Goal: Task Accomplishment & Management: Use online tool/utility

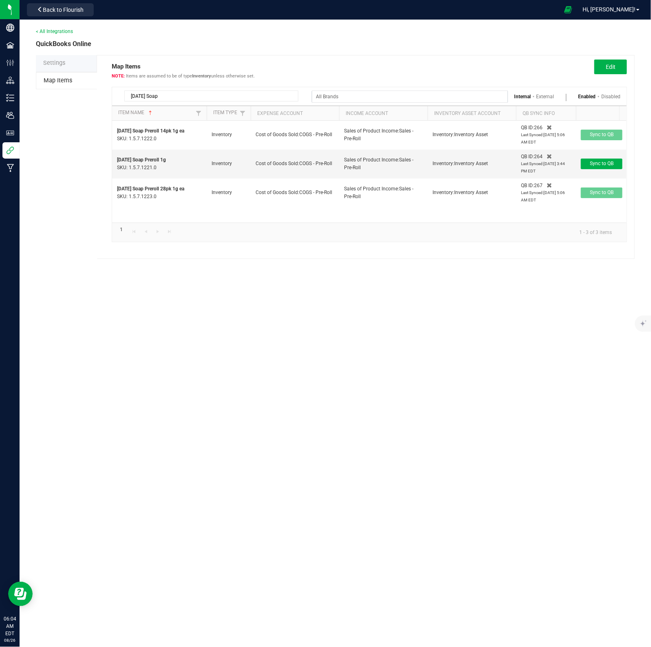
drag, startPoint x: 142, startPoint y: 93, endPoint x: 120, endPoint y: 95, distance: 21.3
click at [120, 95] on div "[DATE] Soap" at bounding box center [208, 96] width 180 height 11
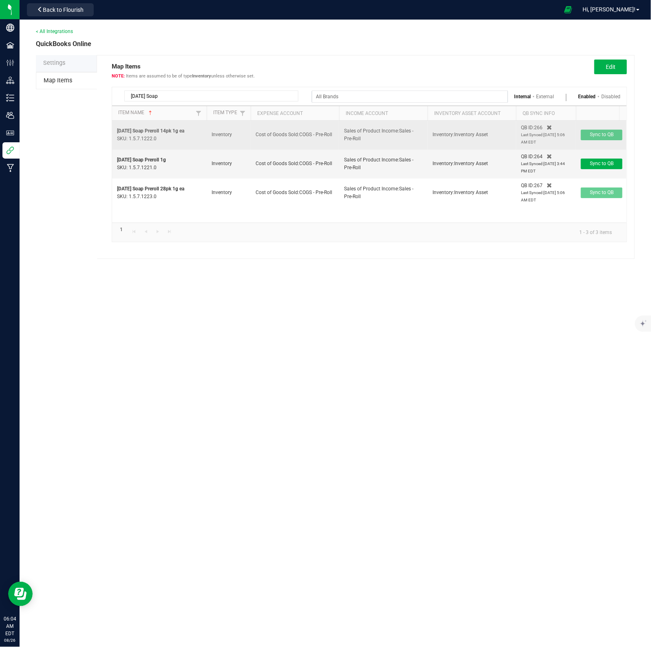
paste input "Orange Malt Preroll 14pk 1g ea"
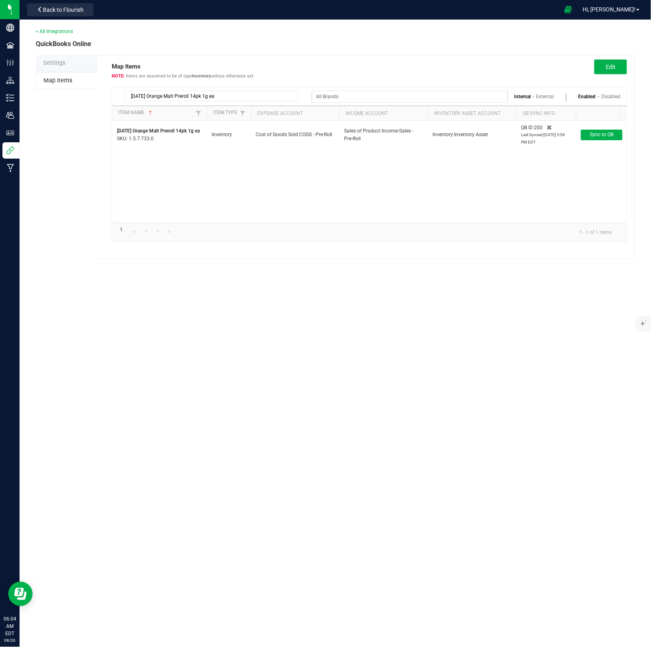
drag, startPoint x: 197, startPoint y: 97, endPoint x: 117, endPoint y: 98, distance: 79.9
click at [117, 98] on div "[DATE] Orange Malt Preroll 14pk 1g ea" at bounding box center [205, 94] width 186 height 14
paste input "28"
drag, startPoint x: 231, startPoint y: 96, endPoint x: 119, endPoint y: 96, distance: 112.1
click at [119, 95] on div "[DATE] Orange Malt Preroll 28pk 1g ea" at bounding box center [208, 96] width 180 height 11
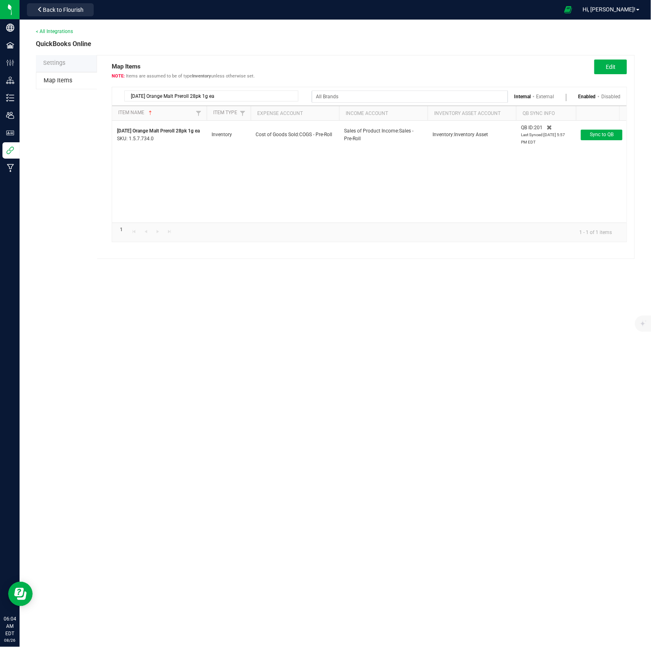
paste input "Road Trip Animal Mint Cake Preroll 12"
drag, startPoint x: 211, startPoint y: 97, endPoint x: 92, endPoint y: 98, distance: 118.7
click at [92, 98] on div "Settings Map Items Map Items Items are assumed to be of type Inventory unless o…" at bounding box center [335, 157] width 599 height 204
paste input "28"
drag, startPoint x: 249, startPoint y: 98, endPoint x: 115, endPoint y: 109, distance: 133.8
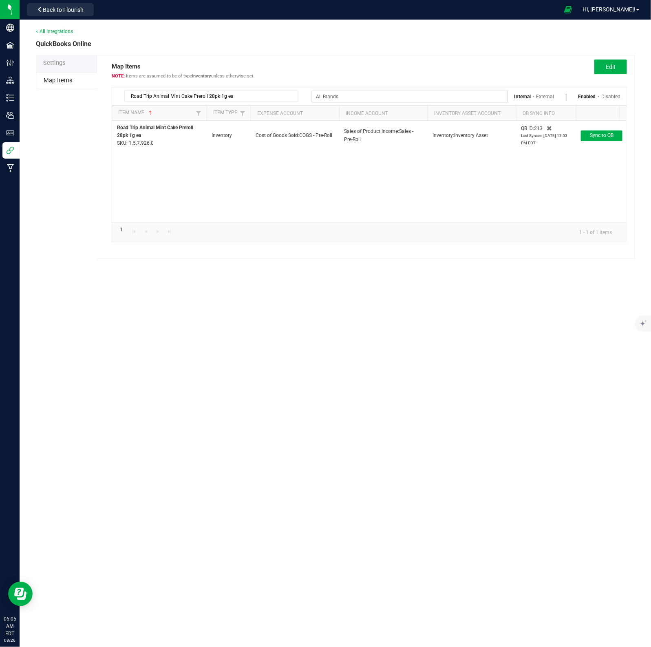
click at [115, 104] on div "Road Trip Animal Mint Cake Preroll 28pk 1g ea Internal External Enabled Disabled" at bounding box center [369, 96] width 515 height 18
paste input "Mad Rabbid Preroll 12"
drag, startPoint x: 228, startPoint y: 97, endPoint x: 112, endPoint y: 119, distance: 118.4
click at [96, 99] on div "Settings Map Items Map Items Items are assumed to be of type Inventory unless o…" at bounding box center [335, 157] width 599 height 204
paste input "28"
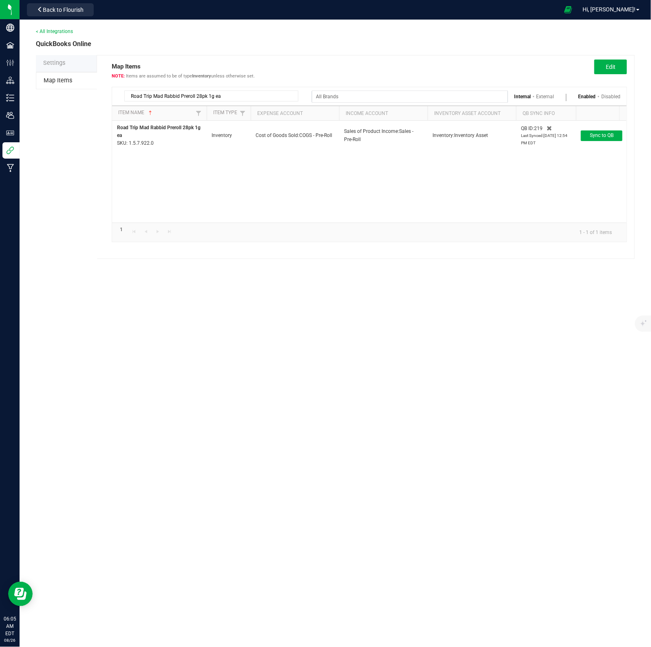
type input "Road Trip Mad Rabbid Preroll 28pk 1g ea"
click at [615, 98] on link "Disabled" at bounding box center [611, 97] width 19 height 6
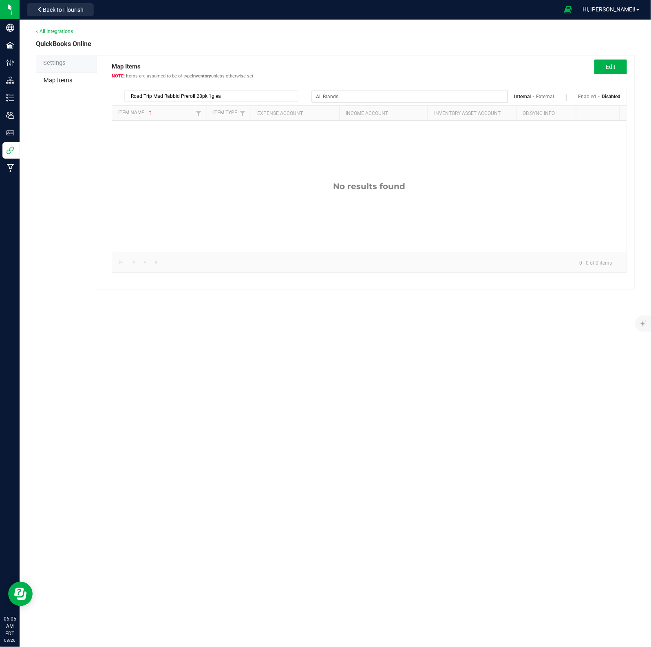
click at [588, 97] on link "Enabled" at bounding box center [588, 97] width 18 height 6
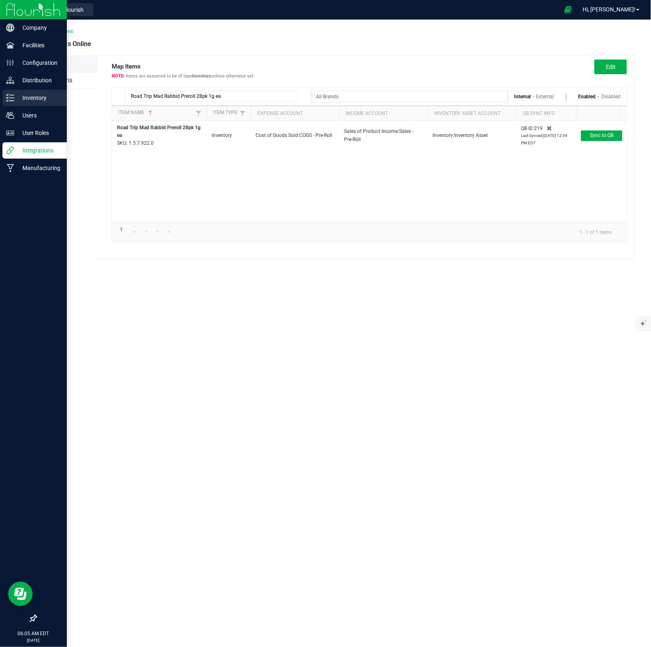
click at [41, 97] on p "Inventory" at bounding box center [38, 98] width 49 height 10
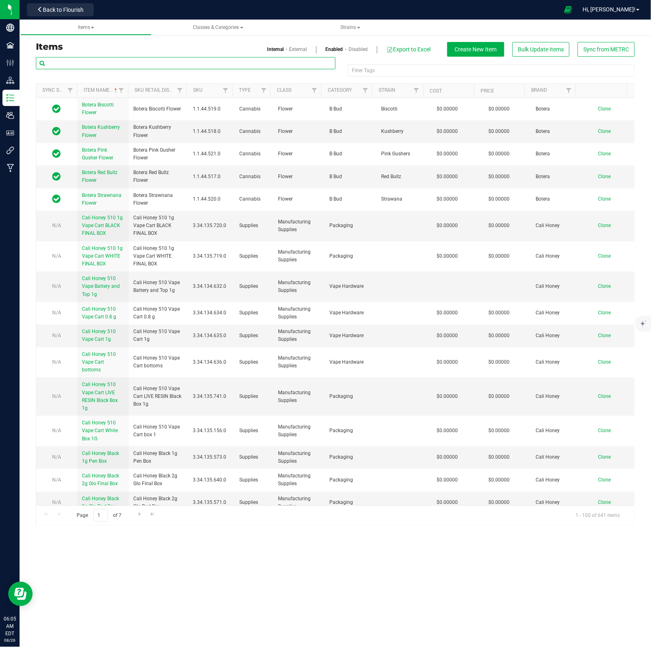
click at [171, 66] on input "text" at bounding box center [186, 63] width 300 height 12
paste input "Road Trip Mad Rabbid Preroll 28pk 1g ea"
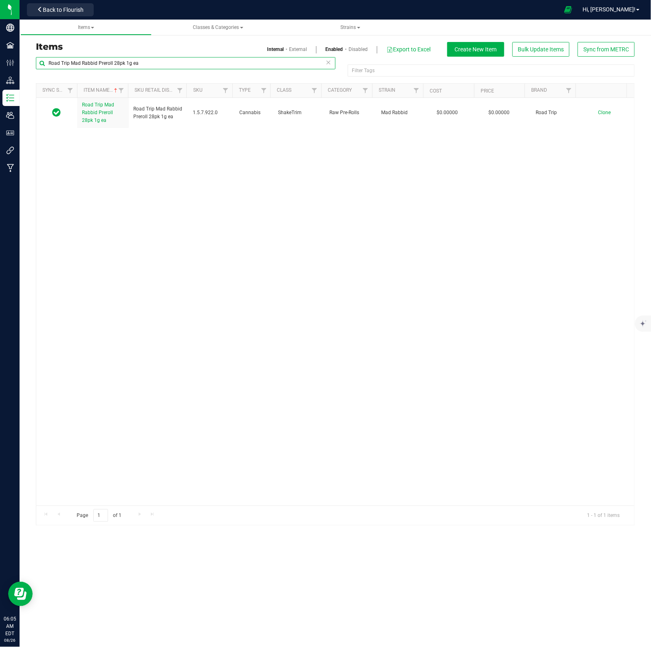
drag, startPoint x: 157, startPoint y: 62, endPoint x: 39, endPoint y: 62, distance: 118.3
click at [39, 62] on input "Road Trip Mad Rabbid Preroll 28pk 1g ea" at bounding box center [186, 63] width 300 height 12
paste input "12"
drag, startPoint x: 161, startPoint y: 62, endPoint x: 24, endPoint y: 63, distance: 137.0
click at [24, 62] on div "Items Internal External Enabled Disabled Export to Excel Create New Item Bulk U…" at bounding box center [336, 279] width 632 height 510
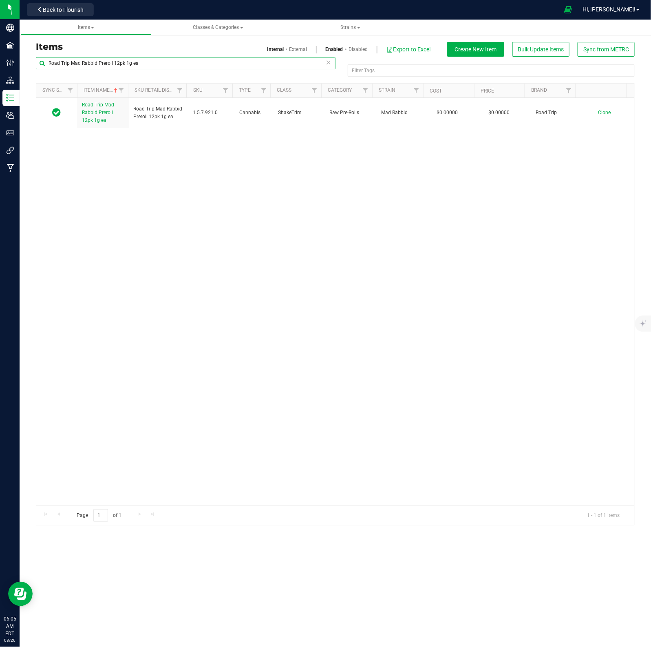
paste input "Animal Mint Cake Preroll 28"
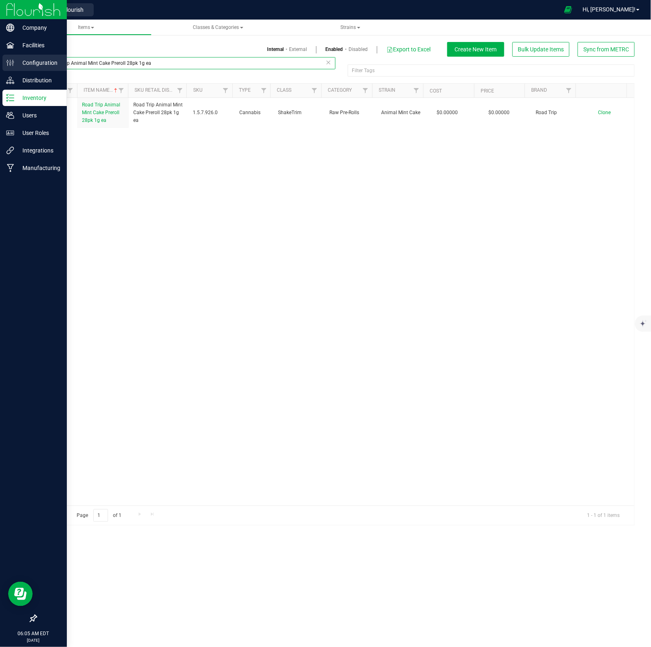
drag, startPoint x: 152, startPoint y: 66, endPoint x: 19, endPoint y: 66, distance: 132.9
click at [18, 66] on div "Company Facilities Configuration Distribution Inventory Users User Roles Integr…" at bounding box center [325, 323] width 651 height 647
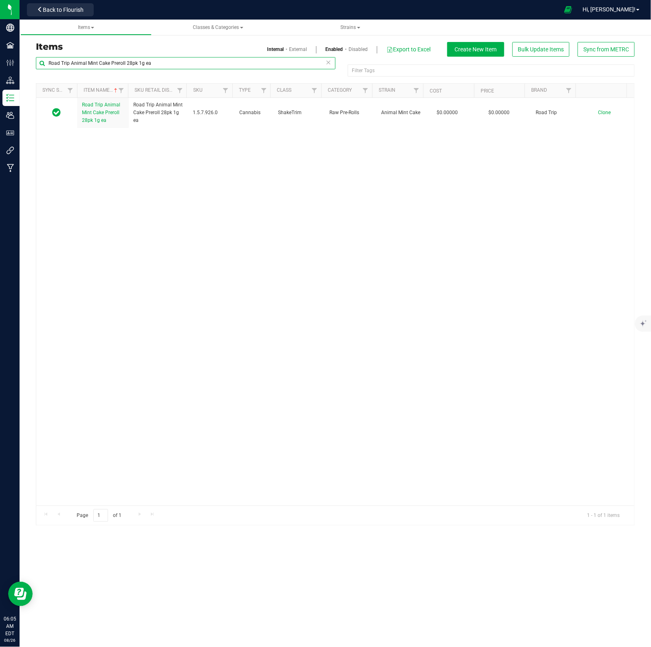
paste input "12"
drag, startPoint x: 125, startPoint y: 60, endPoint x: 38, endPoint y: 68, distance: 87.6
click at [35, 64] on div "Road Trip Animal Mint Cake Preroll 12pk 1g ea Filter Tags Filter Tags Sync Stat…" at bounding box center [335, 291] width 611 height 469
paste input "[DATE] Orange Malt Preroll 28"
drag, startPoint x: 137, startPoint y: 63, endPoint x: 47, endPoint y: 79, distance: 91.0
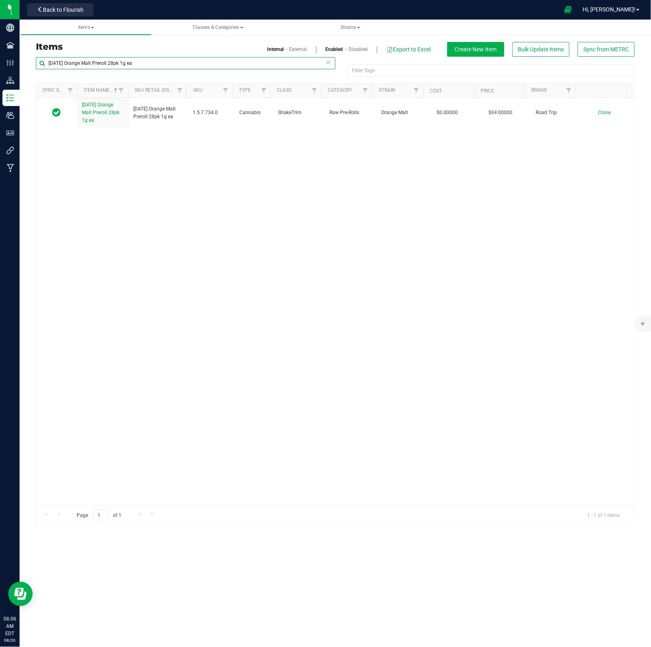
click at [31, 65] on div "[DATE] Orange Malt Preroll 28pk 1g ea Filter Tags Filter Tags Sync Status Item …" at bounding box center [335, 291] width 611 height 469
paste input "14"
type input "[DATE] Orange Malt Preroll 14pk 1g ea"
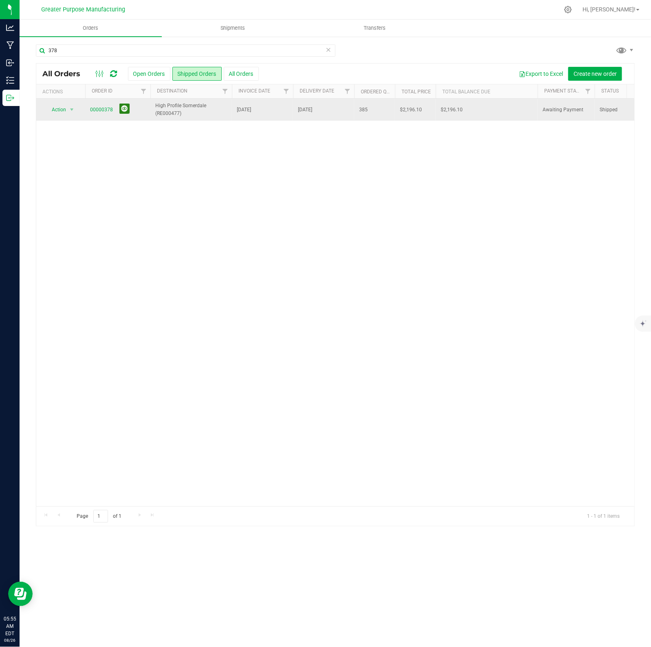
click at [124, 109] on button at bounding box center [124, 109] width 10 height 10
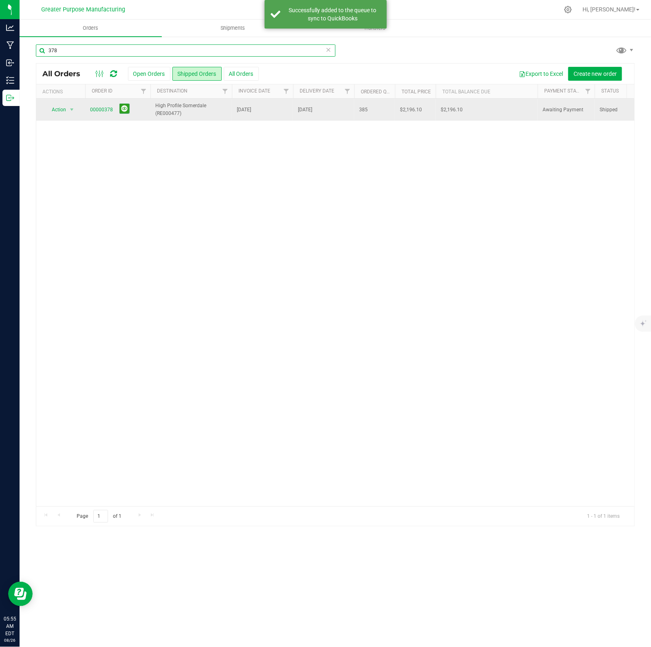
click at [84, 50] on input "378" at bounding box center [186, 50] width 300 height 12
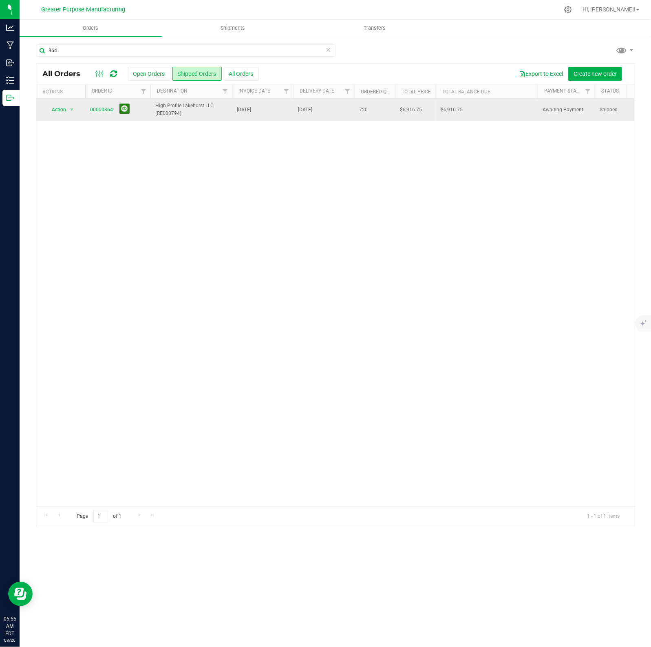
click at [123, 110] on button at bounding box center [124, 109] width 10 height 10
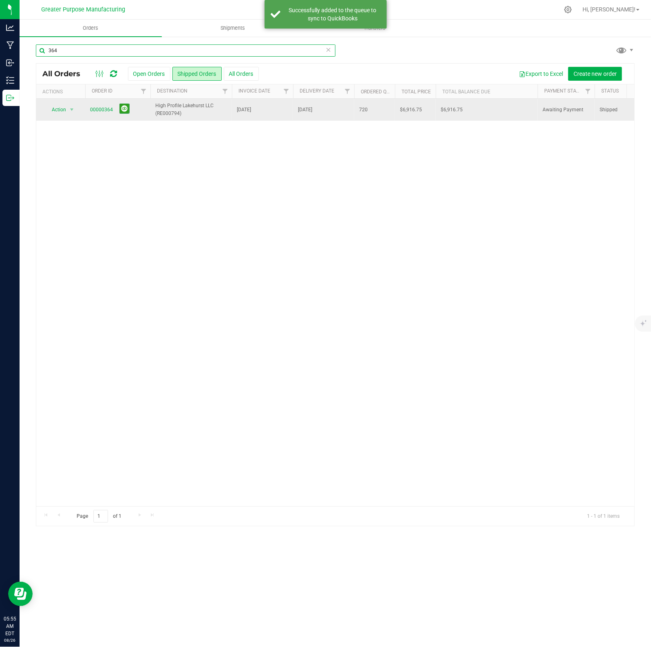
click at [76, 53] on input "364" at bounding box center [186, 50] width 300 height 12
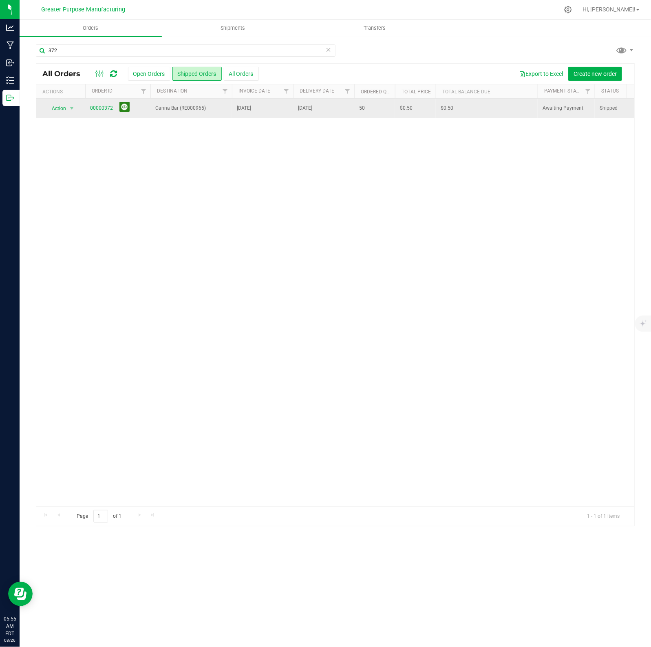
click at [123, 109] on button at bounding box center [124, 107] width 10 height 10
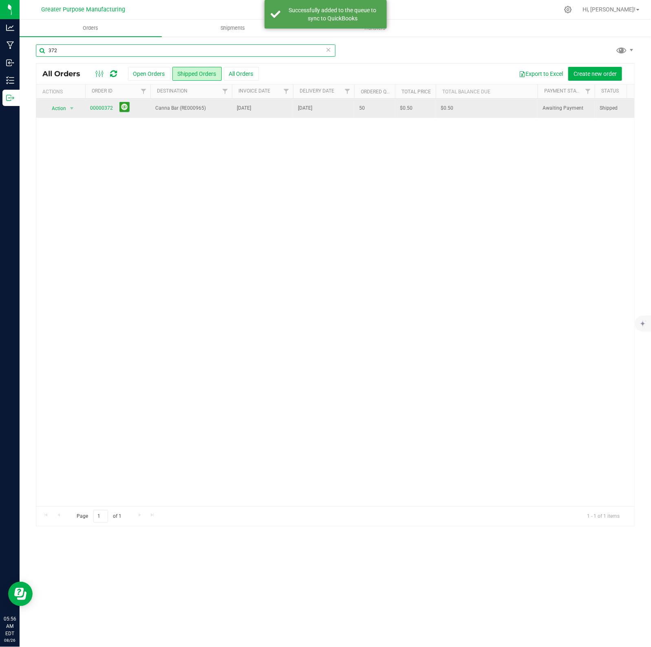
click at [69, 48] on input "372" at bounding box center [186, 50] width 300 height 12
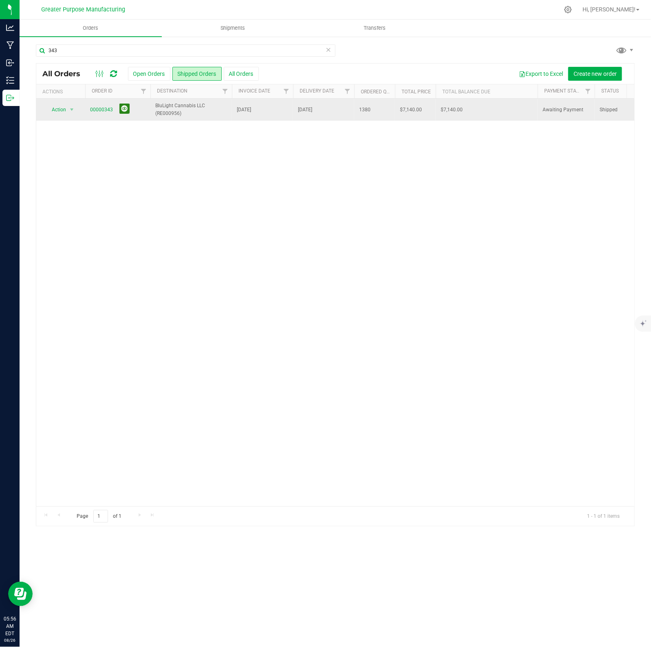
click at [123, 108] on button at bounding box center [124, 109] width 10 height 10
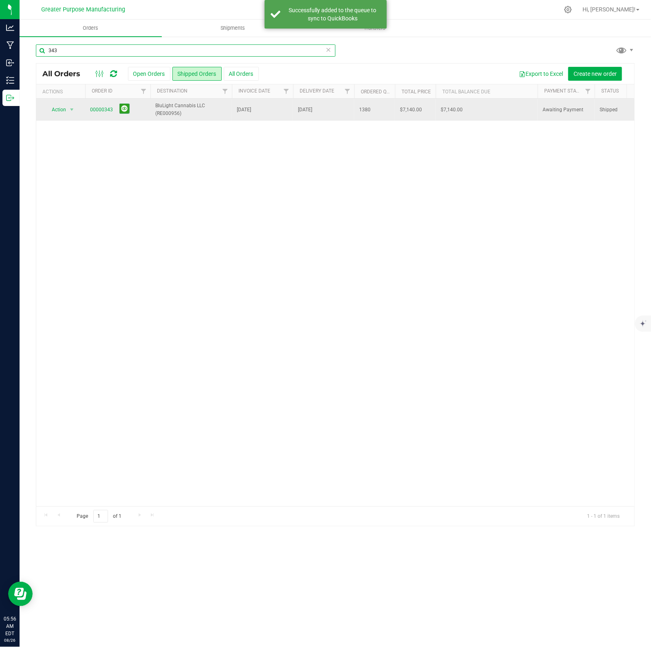
click at [72, 50] on input "343" at bounding box center [186, 50] width 300 height 12
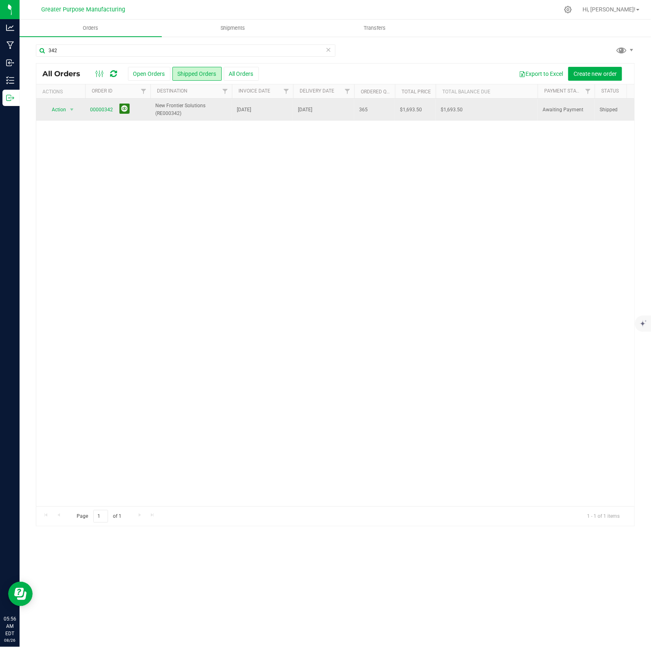
click at [122, 111] on button at bounding box center [124, 109] width 10 height 10
click at [96, 51] on input "342" at bounding box center [186, 50] width 300 height 12
click at [123, 106] on button at bounding box center [124, 109] width 10 height 10
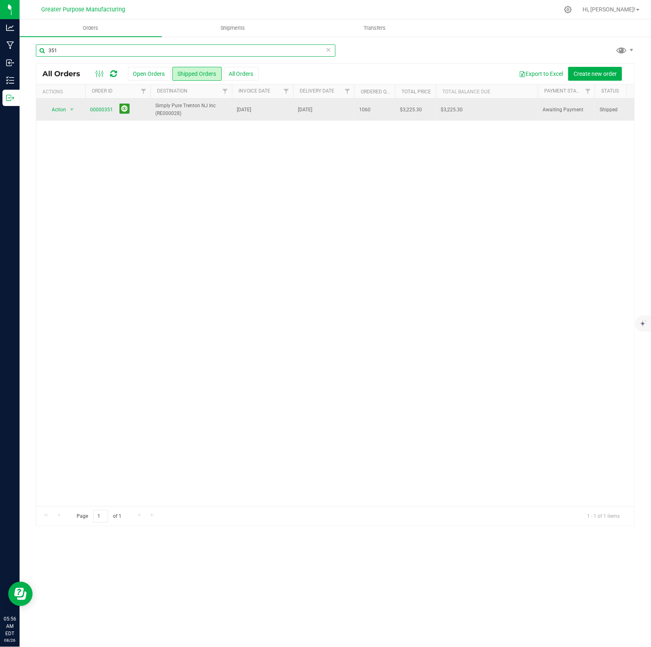
click at [85, 50] on input "351" at bounding box center [186, 50] width 300 height 12
click at [123, 110] on button at bounding box center [124, 109] width 10 height 10
drag, startPoint x: 84, startPoint y: 107, endPoint x: 111, endPoint y: 108, distance: 27.4
click at [111, 108] on tr "Action Action Clone order Mark as fully paid Order audit log Print COAs (single…" at bounding box center [376, 110] width 681 height 22
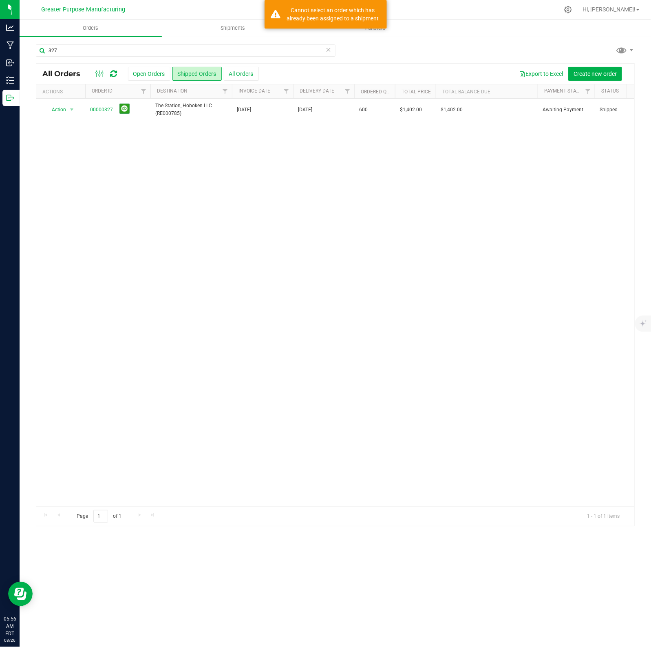
copy tr "Action Clone order Mark as fully paid Order audit log Print COAs (single PDF) P…"
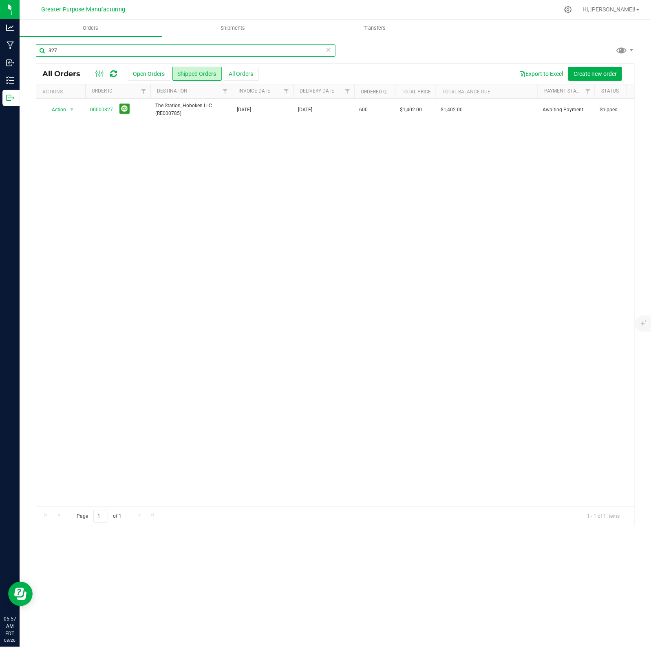
click at [99, 51] on input "327" at bounding box center [186, 50] width 300 height 12
paste input "00000"
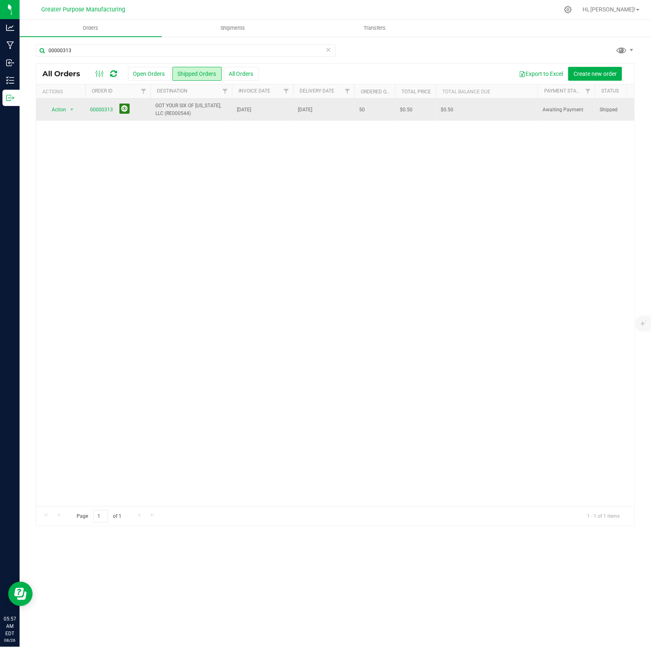
click at [123, 111] on button at bounding box center [124, 109] width 10 height 10
click at [95, 48] on input "00000313" at bounding box center [186, 50] width 300 height 12
type input "nightjar"
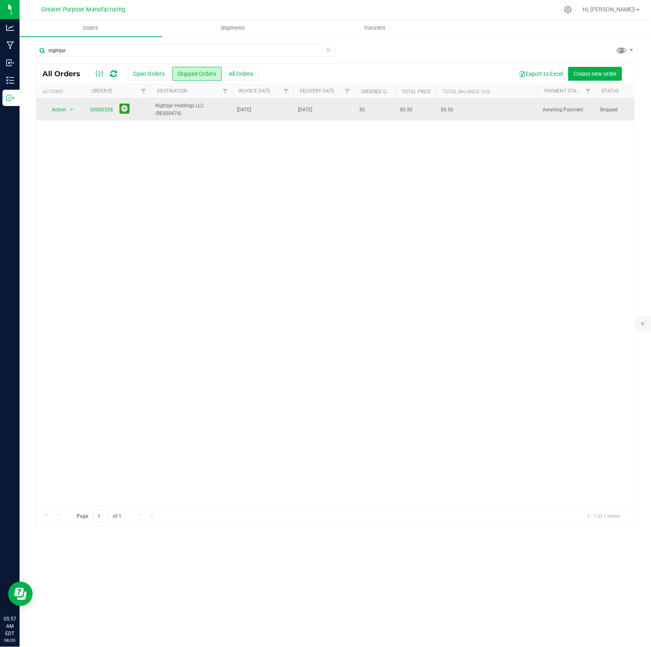
drag, startPoint x: 83, startPoint y: 109, endPoint x: 109, endPoint y: 115, distance: 26.8
click at [113, 109] on tr "Action Action Clone order Mark as fully paid Order audit log Print COAs (single…" at bounding box center [376, 110] width 681 height 22
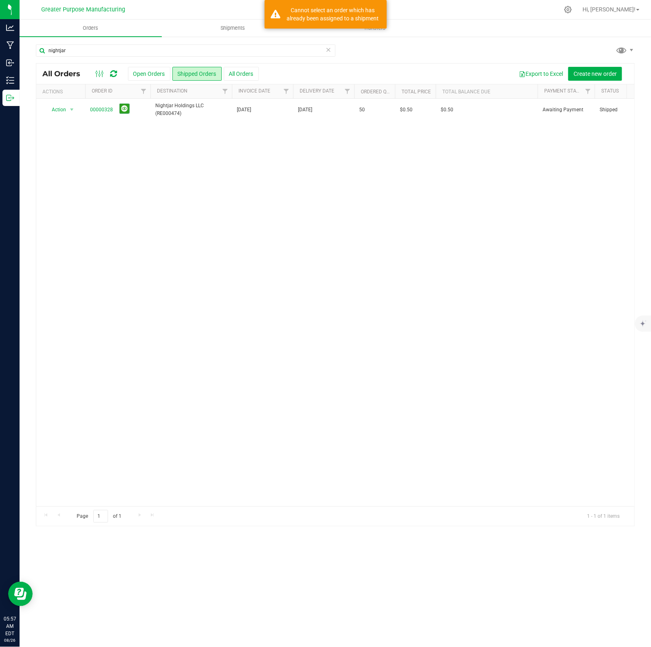
copy tr "Action Clone order Mark as fully paid Order audit log Print COAs (single PDF) P…"
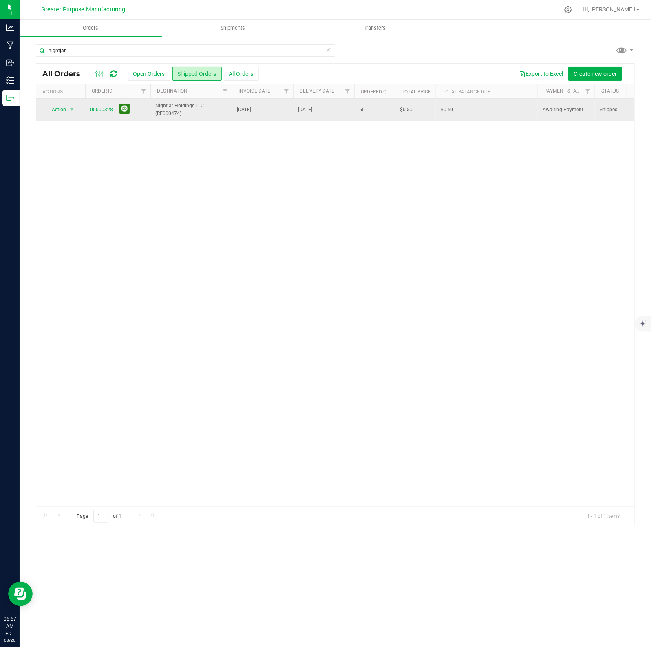
click at [120, 108] on button at bounding box center [124, 109] width 10 height 10
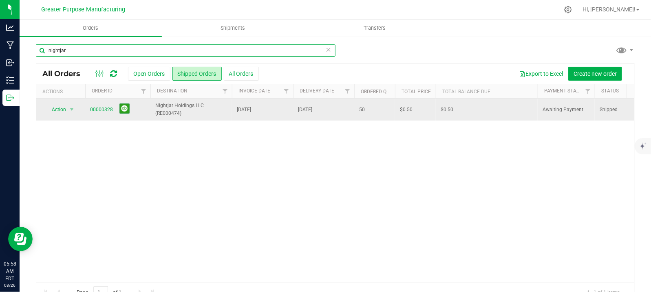
click at [78, 51] on input "nightjar" at bounding box center [186, 50] width 300 height 12
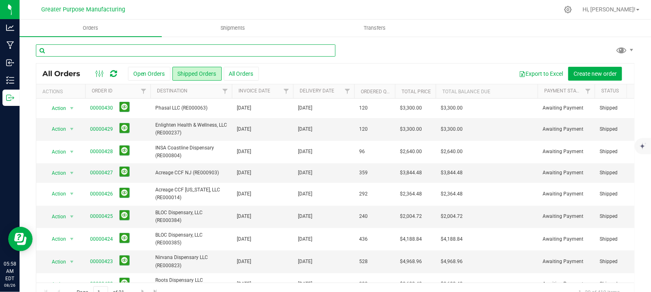
click at [113, 50] on input "text" at bounding box center [186, 50] width 300 height 12
paste input "00000329"
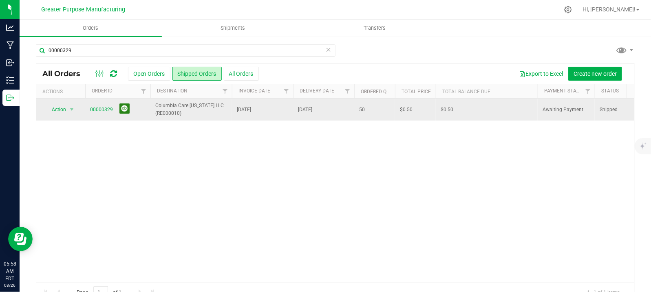
click at [123, 110] on button at bounding box center [124, 109] width 10 height 10
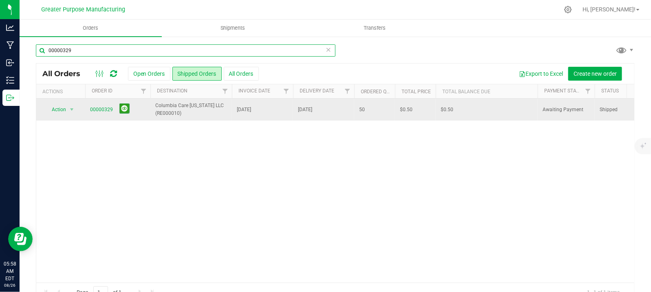
click at [86, 52] on input "00000329" at bounding box center [186, 50] width 300 height 12
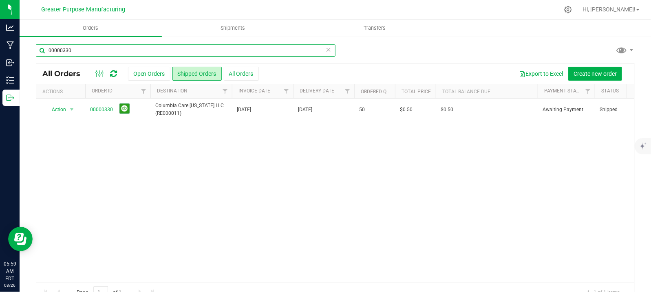
drag, startPoint x: 86, startPoint y: 52, endPoint x: 28, endPoint y: 51, distance: 58.7
click at [28, 51] on div "00000330 All Orders Open Orders Shipped Orders All Orders Export to Excel Creat…" at bounding box center [336, 173] width 632 height 275
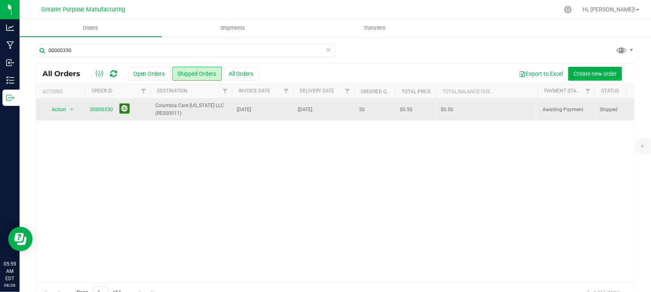
click at [125, 111] on button at bounding box center [124, 109] width 10 height 10
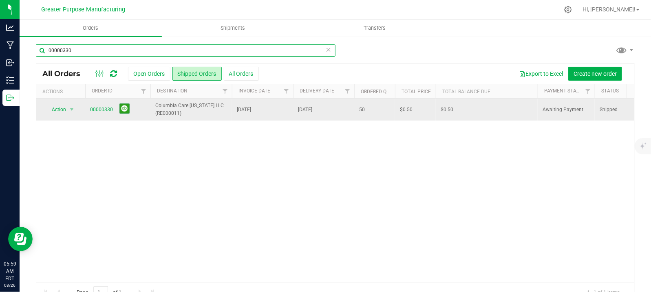
click at [88, 53] on input "00000330" at bounding box center [186, 50] width 300 height 12
paste input "331"
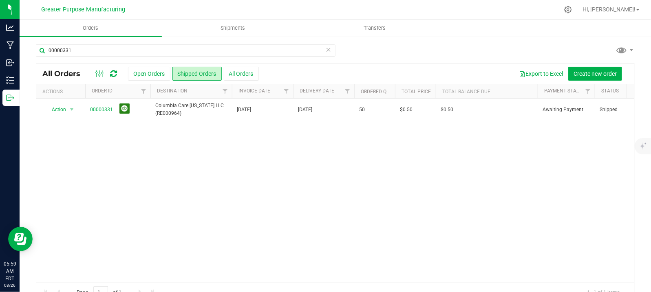
click at [124, 109] on button at bounding box center [124, 109] width 10 height 10
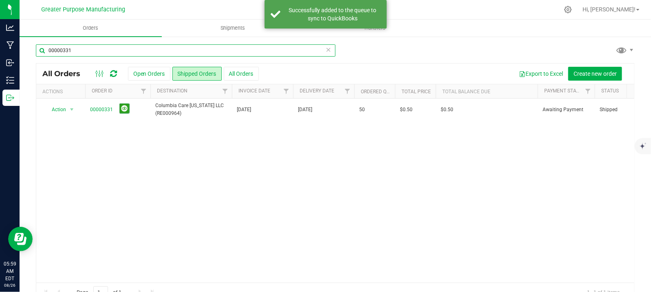
drag, startPoint x: 84, startPoint y: 51, endPoint x: 64, endPoint y: 50, distance: 20.5
click at [64, 50] on input "00000331" at bounding box center [186, 50] width 300 height 12
paste input "284"
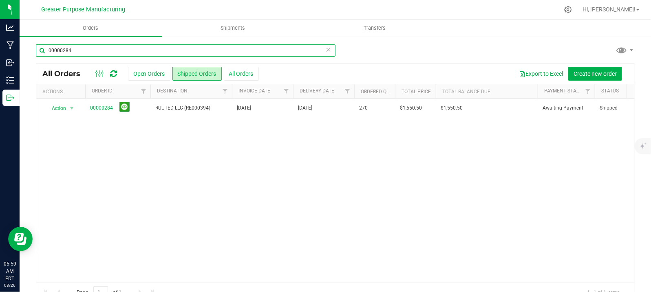
drag, startPoint x: 72, startPoint y: 50, endPoint x: 64, endPoint y: 51, distance: 8.2
click at [64, 51] on input "00000284" at bounding box center [186, 50] width 300 height 12
paste input "97"
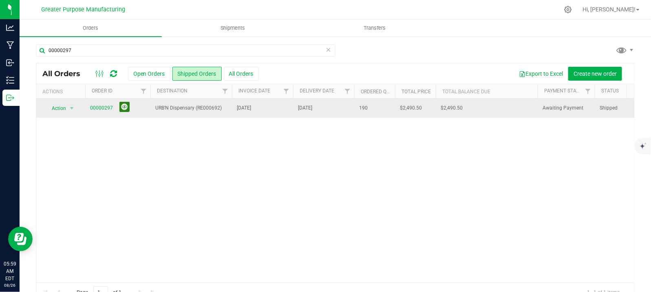
click at [124, 108] on button at bounding box center [124, 107] width 10 height 10
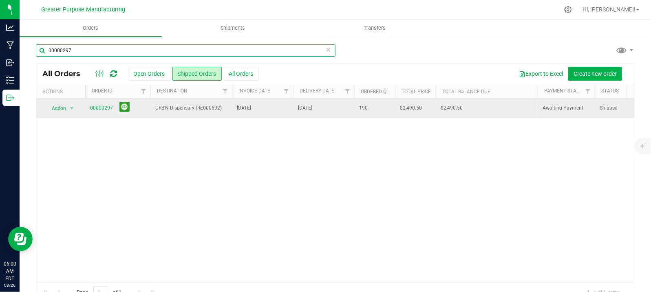
drag, startPoint x: 78, startPoint y: 52, endPoint x: 71, endPoint y: 64, distance: 14.1
click at [66, 50] on input "00000297" at bounding box center [186, 50] width 300 height 12
click at [84, 53] on input "00000297" at bounding box center [186, 50] width 300 height 12
click at [84, 52] on input "00000297" at bounding box center [186, 50] width 300 height 12
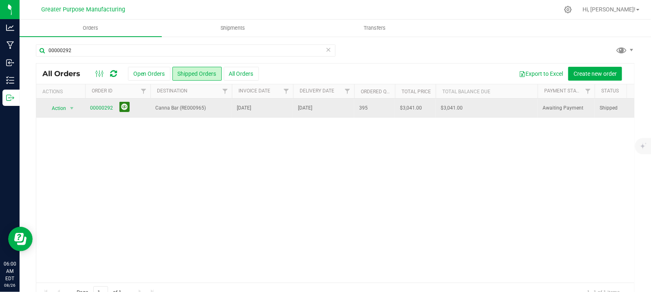
click at [125, 109] on button at bounding box center [124, 107] width 10 height 10
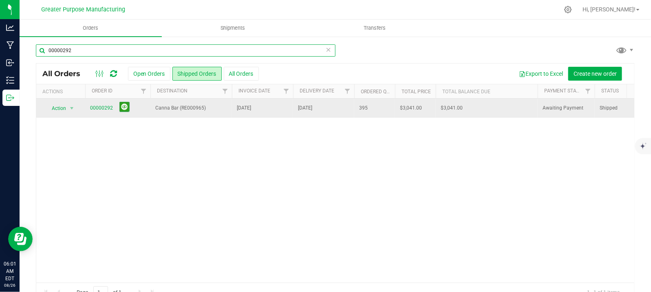
drag, startPoint x: 82, startPoint y: 50, endPoint x: 62, endPoint y: 51, distance: 19.2
click at [62, 51] on input "00000292" at bounding box center [186, 50] width 300 height 12
paste input "69"
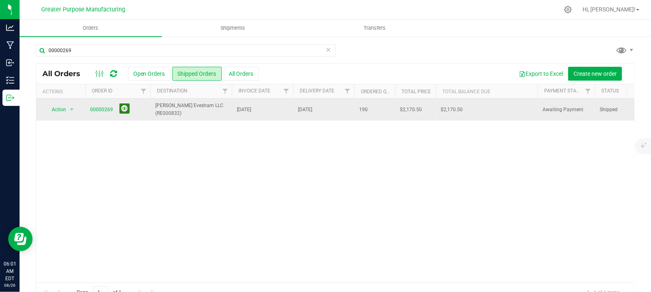
click at [125, 111] on button at bounding box center [124, 109] width 10 height 10
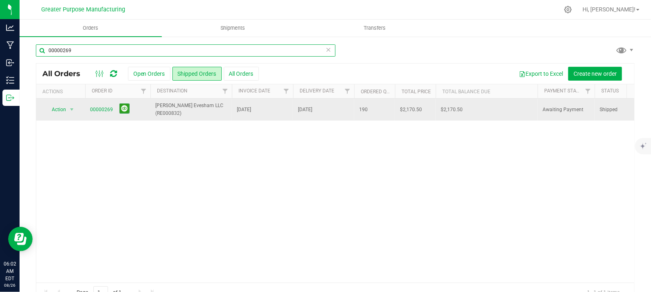
click at [87, 51] on input "00000269" at bounding box center [186, 50] width 300 height 12
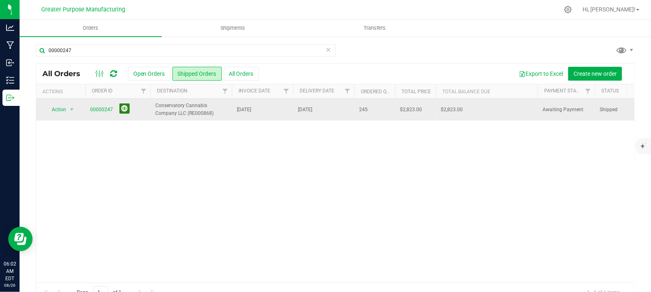
click at [123, 113] on button at bounding box center [124, 109] width 10 height 10
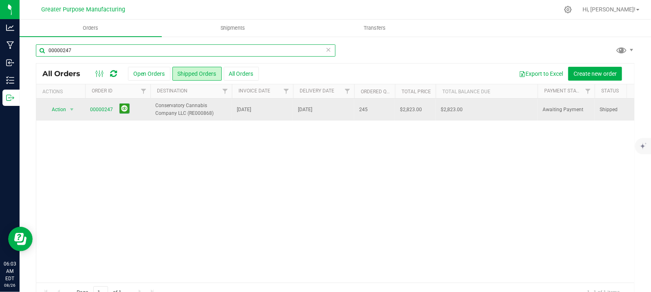
click at [119, 53] on input "00000247" at bounding box center [186, 50] width 300 height 12
type input "00000217"
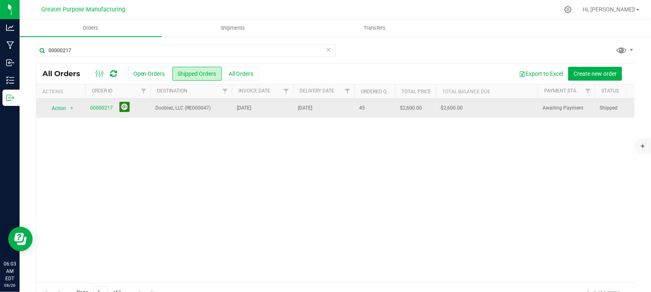
click at [125, 111] on button at bounding box center [124, 107] width 10 height 10
click at [103, 108] on link "00000217" at bounding box center [101, 108] width 23 height 8
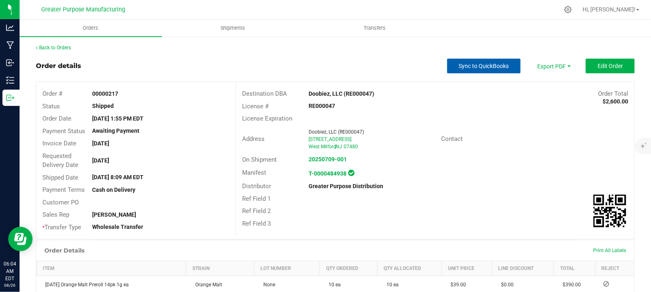
click at [474, 64] on span "Sync to QuickBooks" at bounding box center [484, 66] width 50 height 7
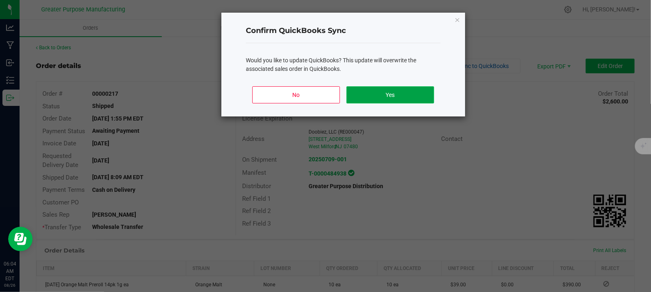
click at [395, 95] on button "Yes" at bounding box center [391, 94] width 88 height 17
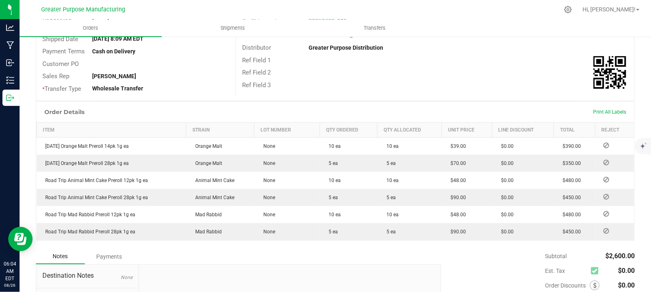
scroll to position [153, 0]
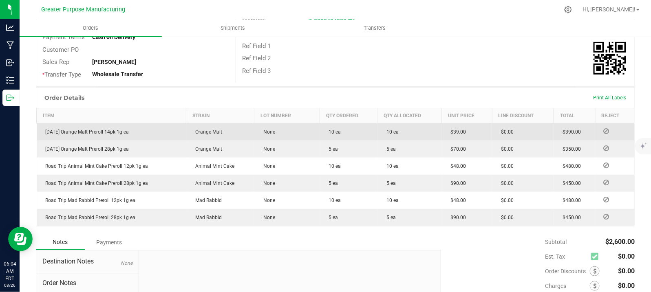
drag, startPoint x: 123, startPoint y: 129, endPoint x: 44, endPoint y: 129, distance: 79.1
click at [44, 129] on td "[DATE] Orange Malt Preroll 14pk 1g ea" at bounding box center [112, 133] width 150 height 18
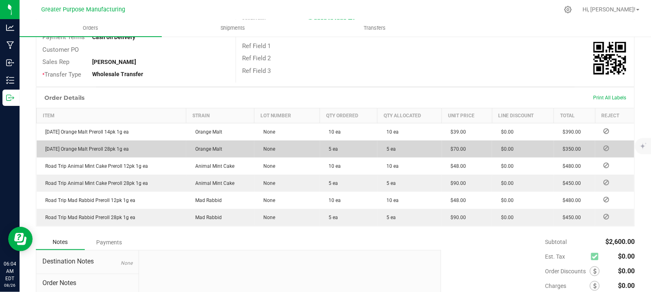
copy span "[DATE] Orange Malt Preroll 14pk 1g ea"
drag, startPoint x: 121, startPoint y: 150, endPoint x: 45, endPoint y: 152, distance: 75.9
click at [45, 152] on td "[DATE] Orange Malt Preroll 28pk 1g ea" at bounding box center [112, 149] width 150 height 17
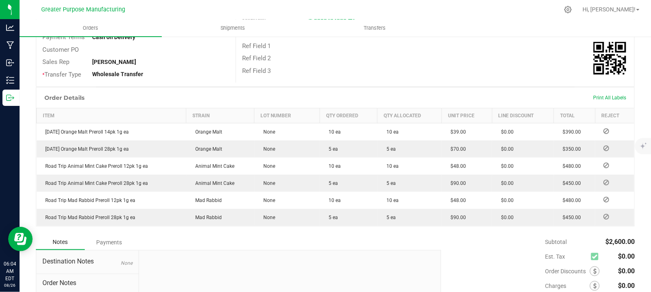
copy span "[DATE] Orange Malt Preroll 28pk 1g ea"
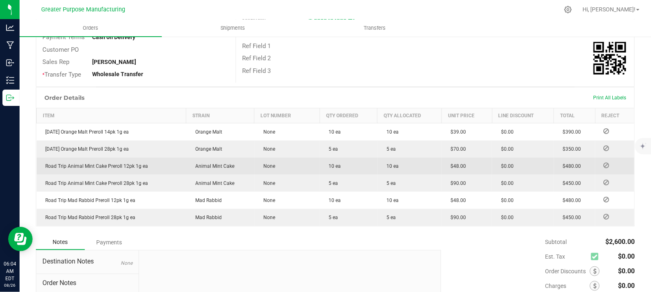
drag, startPoint x: 129, startPoint y: 166, endPoint x: 38, endPoint y: 171, distance: 91.5
click at [38, 171] on td "Road Trip Animal Mint Cake Preroll 12pk 1g ea" at bounding box center [112, 166] width 150 height 17
copy span "Road Trip Animal Mint Cake Preroll 12pk 1g ea"
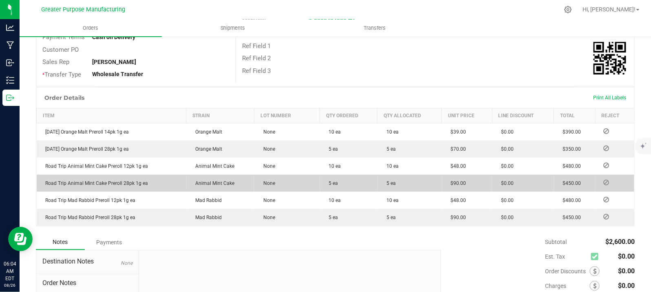
drag, startPoint x: 151, startPoint y: 187, endPoint x: 46, endPoint y: 186, distance: 105.6
click at [46, 186] on td "Road Trip Animal Mint Cake Preroll 28pk 1g ea" at bounding box center [112, 183] width 150 height 17
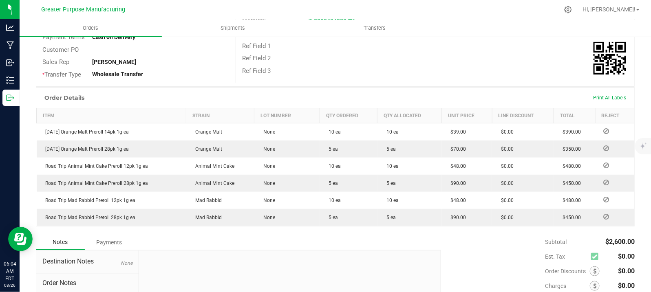
copy span "Road Trip Animal Mint Cake Preroll 28pk 1g ea"
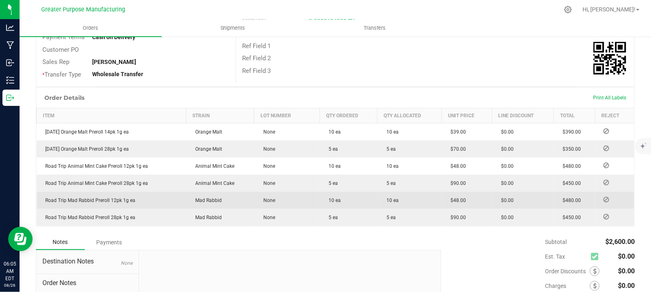
drag, startPoint x: 134, startPoint y: 203, endPoint x: 45, endPoint y: 205, distance: 88.5
click at [45, 205] on td "Road Trip Mad Rabbid Preroll 12pk 1g ea" at bounding box center [112, 200] width 150 height 17
copy span "Road Trip Mad Rabbid Preroll 12pk 1g ea"
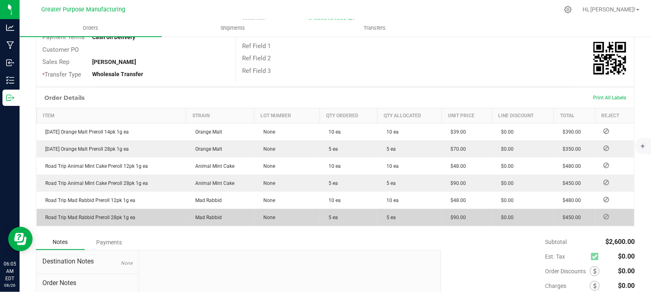
drag, startPoint x: 136, startPoint y: 217, endPoint x: 42, endPoint y: 219, distance: 93.8
click at [42, 219] on td "Road Trip Mad Rabbid Preroll 28pk 1g ea" at bounding box center [112, 217] width 150 height 17
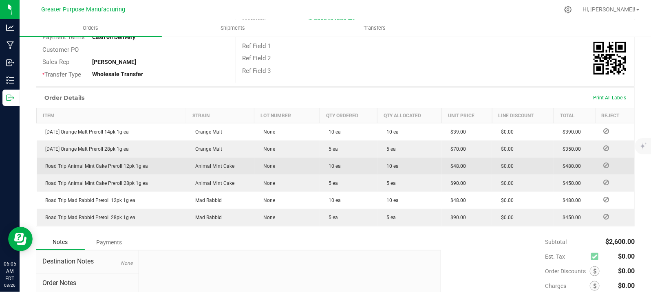
copy span "Road Trip Mad Rabbid Preroll 28pk 1g ea"
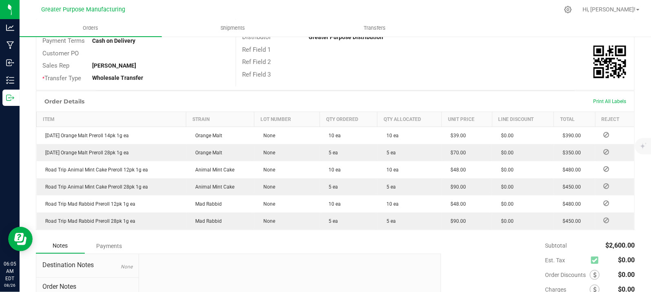
scroll to position [204, 0]
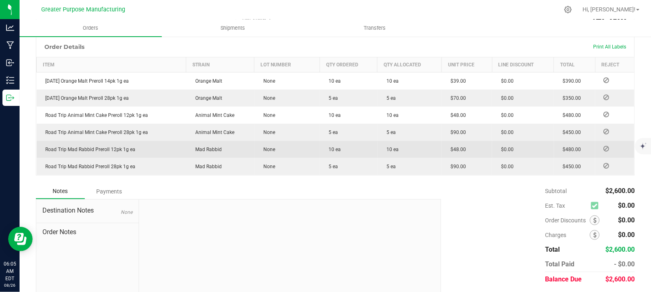
drag, startPoint x: 138, startPoint y: 150, endPoint x: 41, endPoint y: 150, distance: 96.6
click at [41, 147] on td "Road Trip Mad Rabbid Preroll 12pk 1g ea" at bounding box center [112, 149] width 150 height 17
copy span "Road Trip Mad Rabbid Preroll 12pk 1g ea"
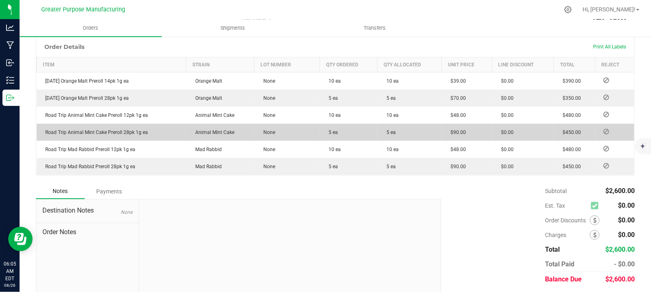
drag, startPoint x: 153, startPoint y: 132, endPoint x: 45, endPoint y: 135, distance: 108.1
click at [45, 135] on td "Road Trip Animal Mint Cake Preroll 28pk 1g ea" at bounding box center [112, 132] width 150 height 17
copy span "Road Trip Animal Mint Cake Preroll 28pk 1g ea"
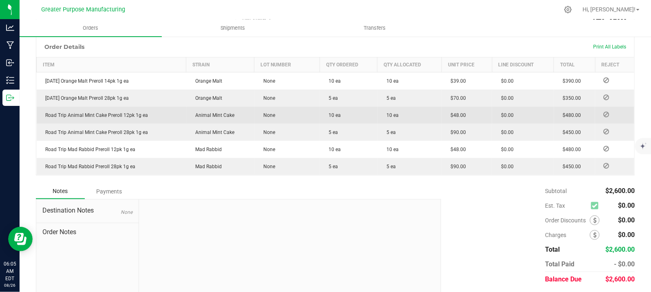
drag, startPoint x: 152, startPoint y: 117, endPoint x: 47, endPoint y: 117, distance: 105.2
click at [47, 117] on td "Road Trip Animal Mint Cake Preroll 12pk 1g ea" at bounding box center [112, 115] width 150 height 17
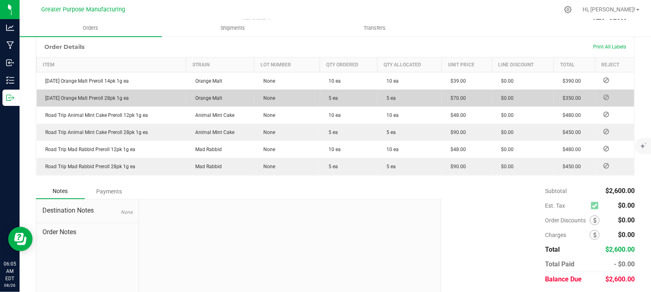
drag, startPoint x: 137, startPoint y: 99, endPoint x: 45, endPoint y: 102, distance: 91.4
click at [45, 102] on td "[DATE] Orange Malt Preroll 28pk 1g ea" at bounding box center [112, 98] width 150 height 17
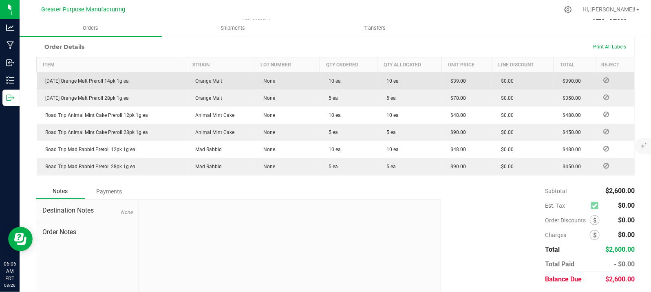
drag, startPoint x: 132, startPoint y: 79, endPoint x: 43, endPoint y: 82, distance: 88.6
click at [43, 82] on td "[DATE] Orange Malt Preroll 14pk 1g ea" at bounding box center [112, 82] width 150 height 18
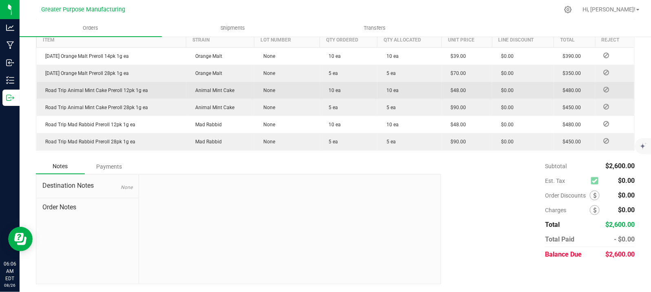
scroll to position [0, 0]
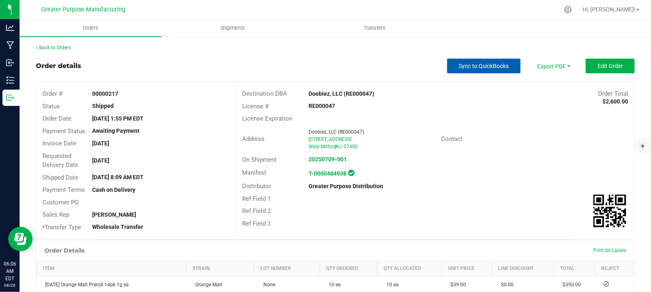
click at [461, 69] on span "Sync to QuickBooks" at bounding box center [484, 66] width 50 height 7
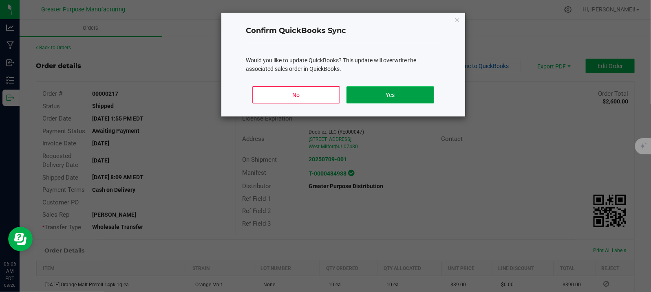
click at [393, 92] on button "Yes" at bounding box center [391, 94] width 88 height 17
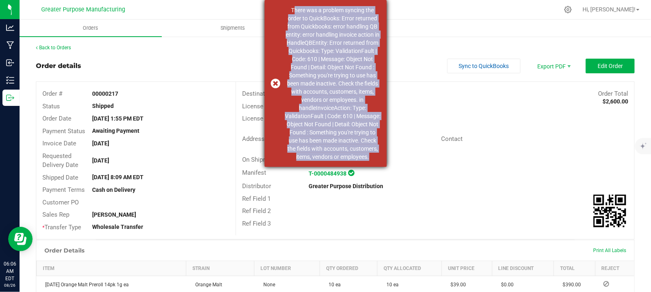
drag, startPoint x: 310, startPoint y: 40, endPoint x: 280, endPoint y: 8, distance: 43.8
click at [280, 8] on div "There was a problem syncing the order to QuickBooks: Error returned from Quickb…" at bounding box center [326, 83] width 122 height 167
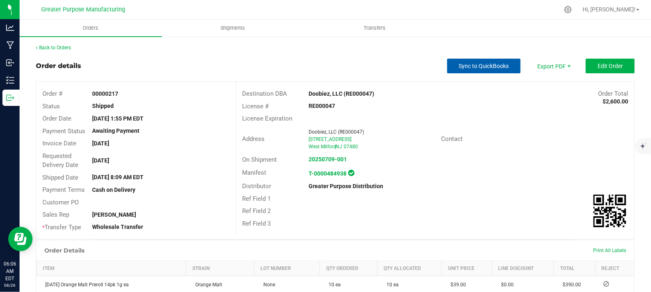
click at [465, 64] on span "Sync to QuickBooks" at bounding box center [484, 66] width 50 height 7
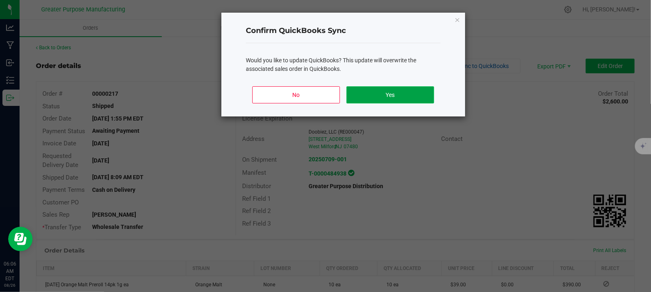
click at [394, 96] on button "Yes" at bounding box center [391, 94] width 88 height 17
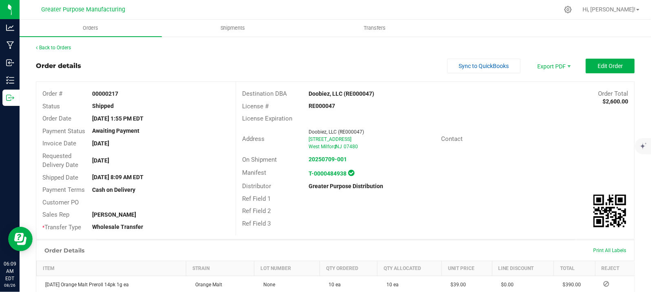
click at [114, 92] on strong "00000217" at bounding box center [105, 94] width 26 height 7
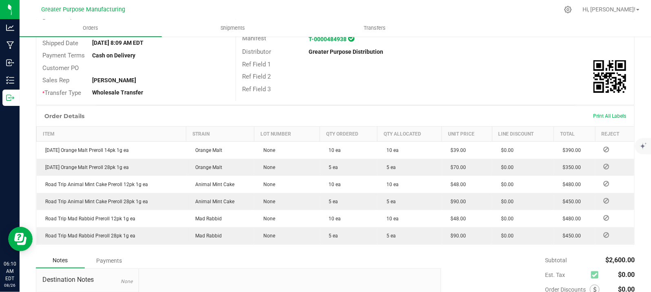
scroll to position [153, 0]
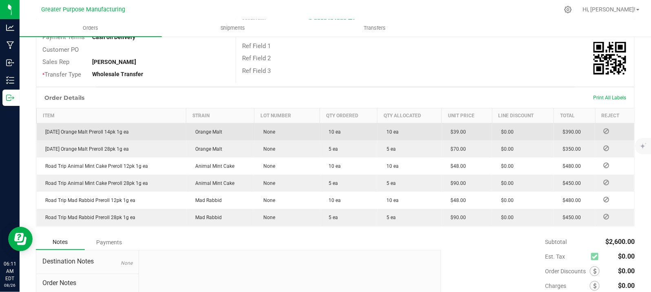
drag, startPoint x: 133, startPoint y: 131, endPoint x: 47, endPoint y: 135, distance: 85.7
click at [47, 135] on td "[DATE] Orange Malt Preroll 14pk 1g ea" at bounding box center [112, 133] width 150 height 18
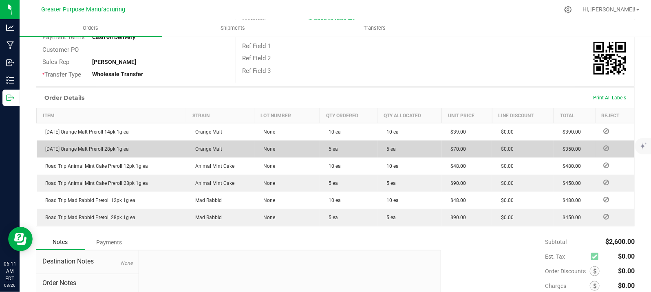
drag, startPoint x: 111, startPoint y: 149, endPoint x: 43, endPoint y: 149, distance: 68.5
click at [43, 149] on td "[DATE] Orange Malt Preroll 28pk 1g ea" at bounding box center [112, 149] width 150 height 17
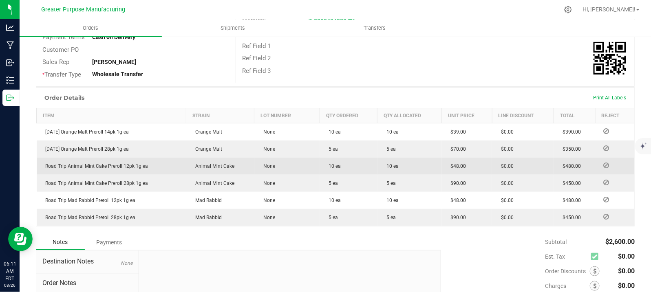
drag, startPoint x: 150, startPoint y: 165, endPoint x: 41, endPoint y: 169, distance: 109.0
click at [41, 169] on td "Road Trip Animal Mint Cake Preroll 12pk 1g ea" at bounding box center [112, 166] width 150 height 17
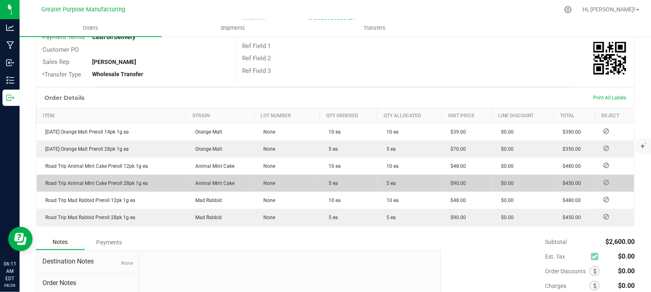
drag, startPoint x: 125, startPoint y: 187, endPoint x: 44, endPoint y: 188, distance: 81.2
click at [44, 188] on td "Road Trip Animal Mint Cake Preroll 28pk 1g ea" at bounding box center [112, 183] width 150 height 17
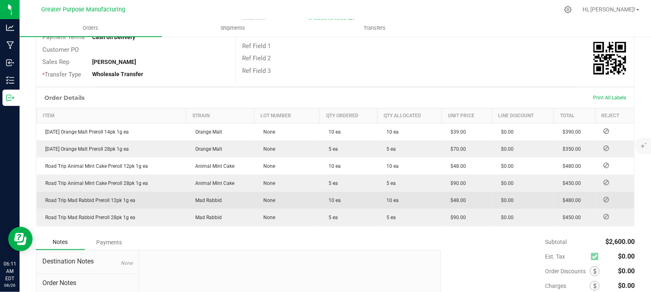
drag, startPoint x: 141, startPoint y: 202, endPoint x: 44, endPoint y: 203, distance: 97.1
click at [44, 203] on td "Road Trip Mad Rabbid Preroll 12pk 1g ea" at bounding box center [112, 200] width 150 height 17
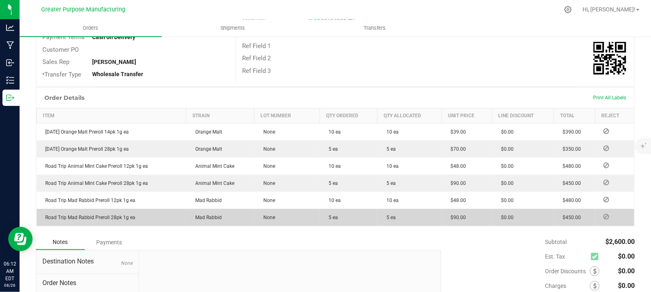
drag, startPoint x: 137, startPoint y: 217, endPoint x: 44, endPoint y: 219, distance: 93.4
click at [44, 219] on td "Road Trip Mad Rabbid Preroll 28pk 1g ea" at bounding box center [112, 217] width 150 height 17
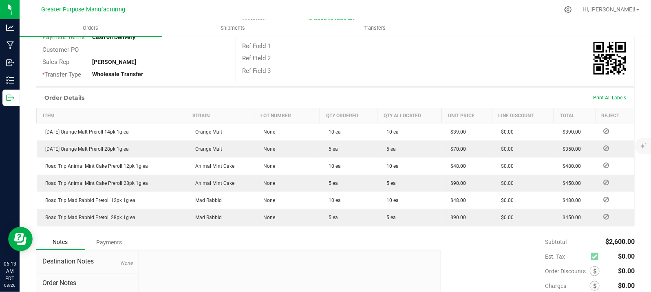
click at [298, 97] on div "Order Details Print All Labels" at bounding box center [335, 98] width 598 height 20
